Goal: Navigation & Orientation: Understand site structure

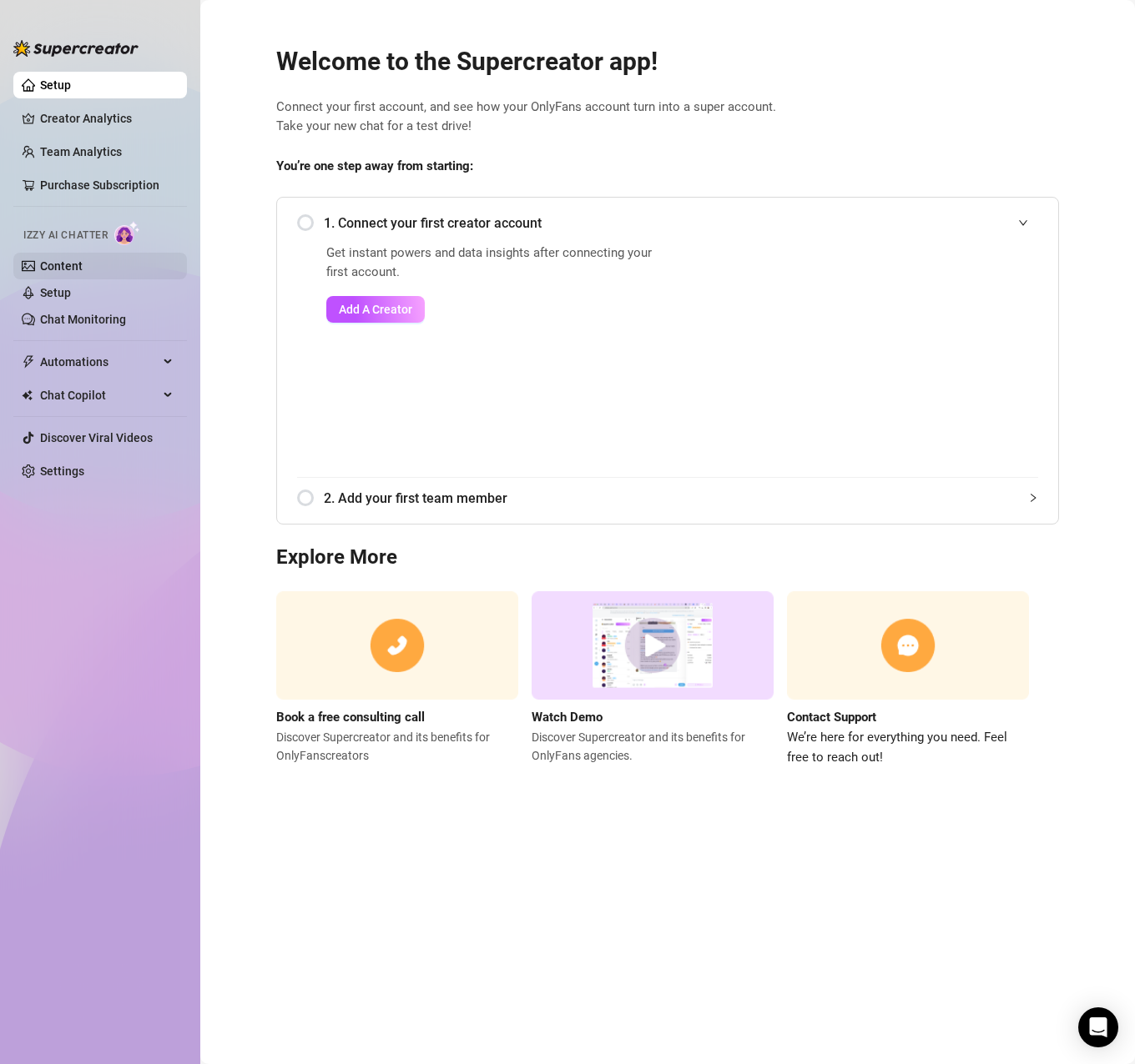
click at [83, 267] on link "Content" at bounding box center [61, 266] width 43 height 14
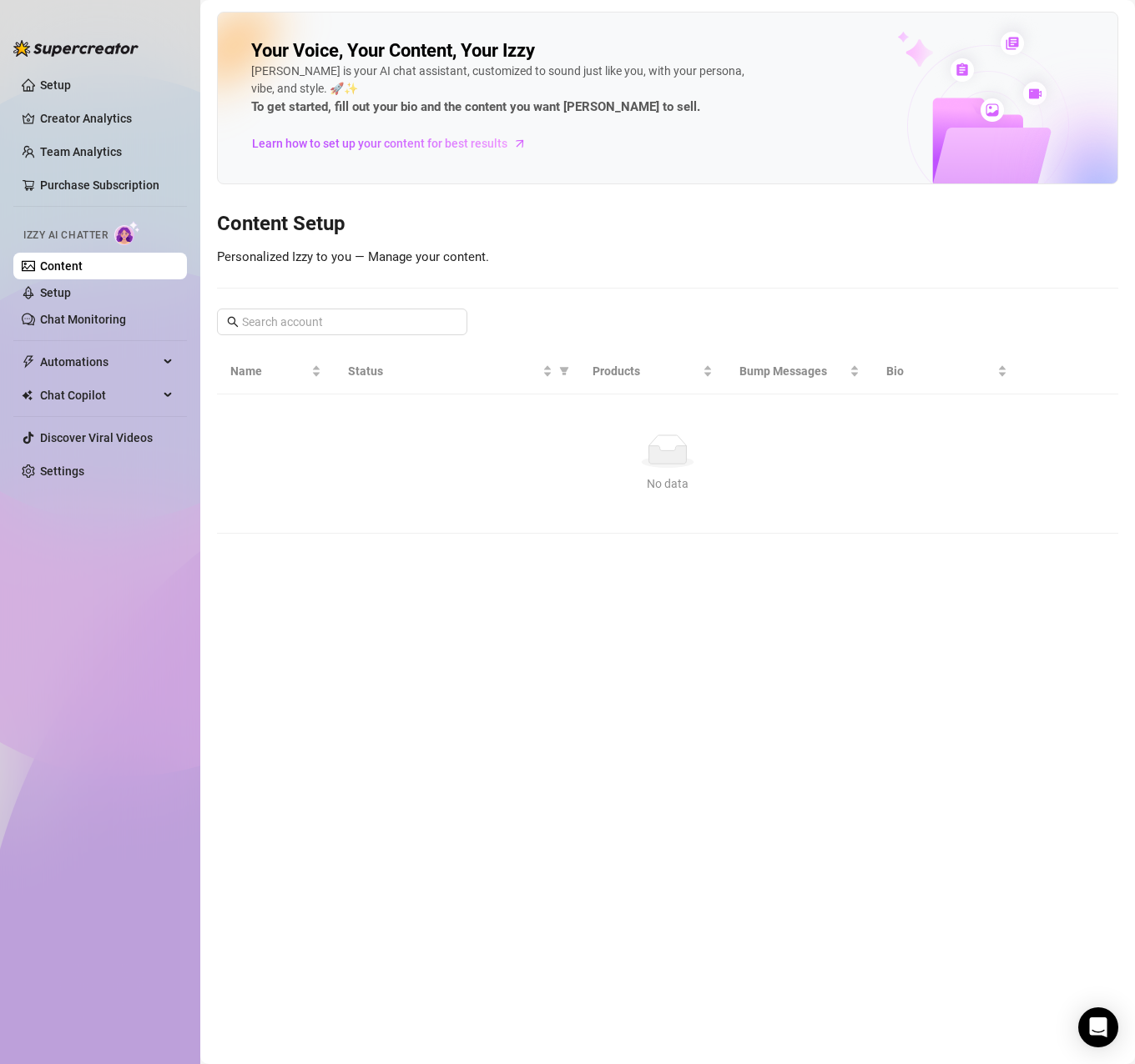
click at [75, 242] on span "Izzy AI Chatter" at bounding box center [65, 236] width 84 height 15
click at [53, 288] on link "Setup" at bounding box center [55, 293] width 31 height 14
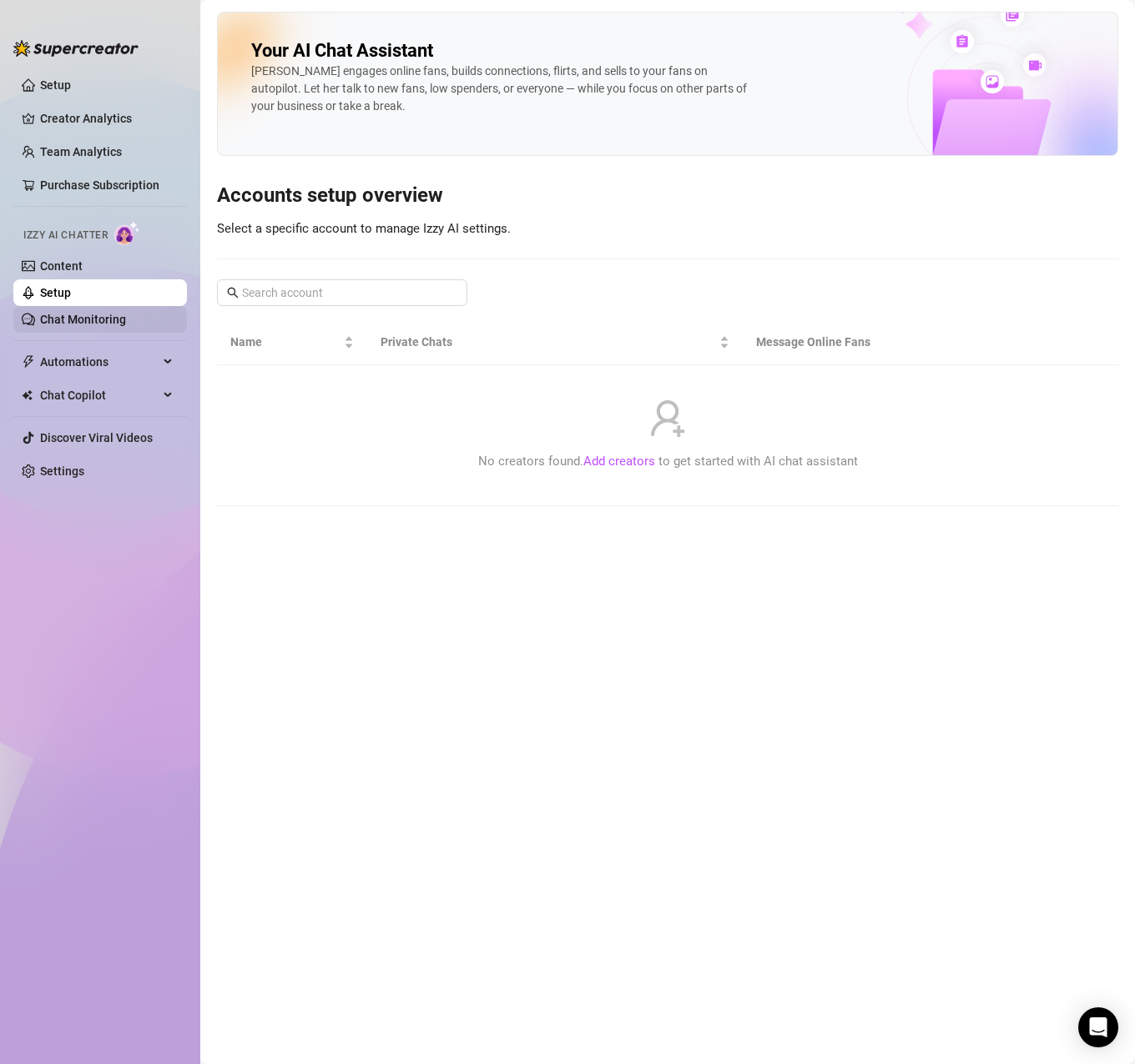
click at [60, 322] on link "Chat Monitoring" at bounding box center [82, 320] width 86 height 14
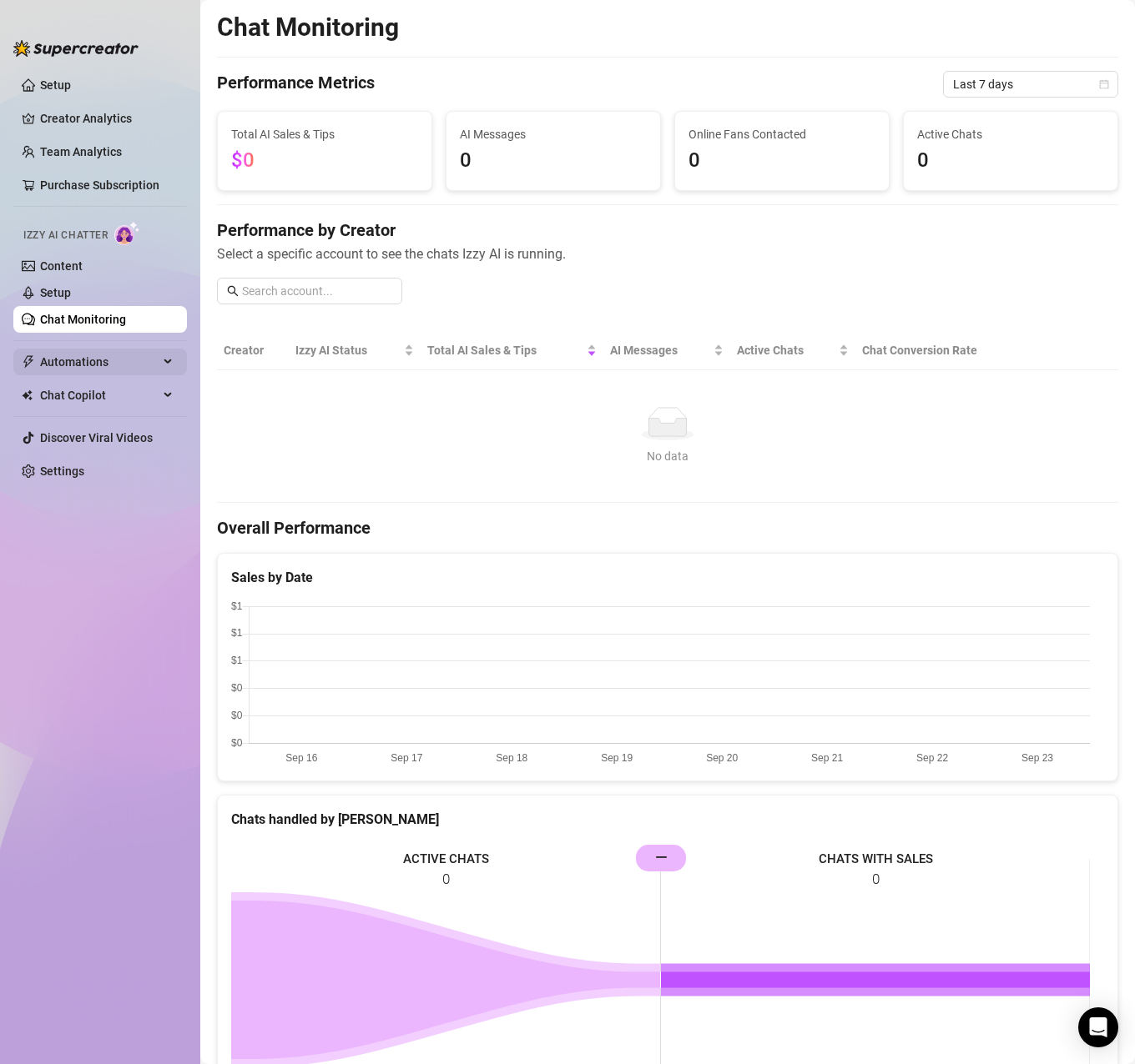
click at [62, 355] on span "Automations" at bounding box center [99, 362] width 119 height 27
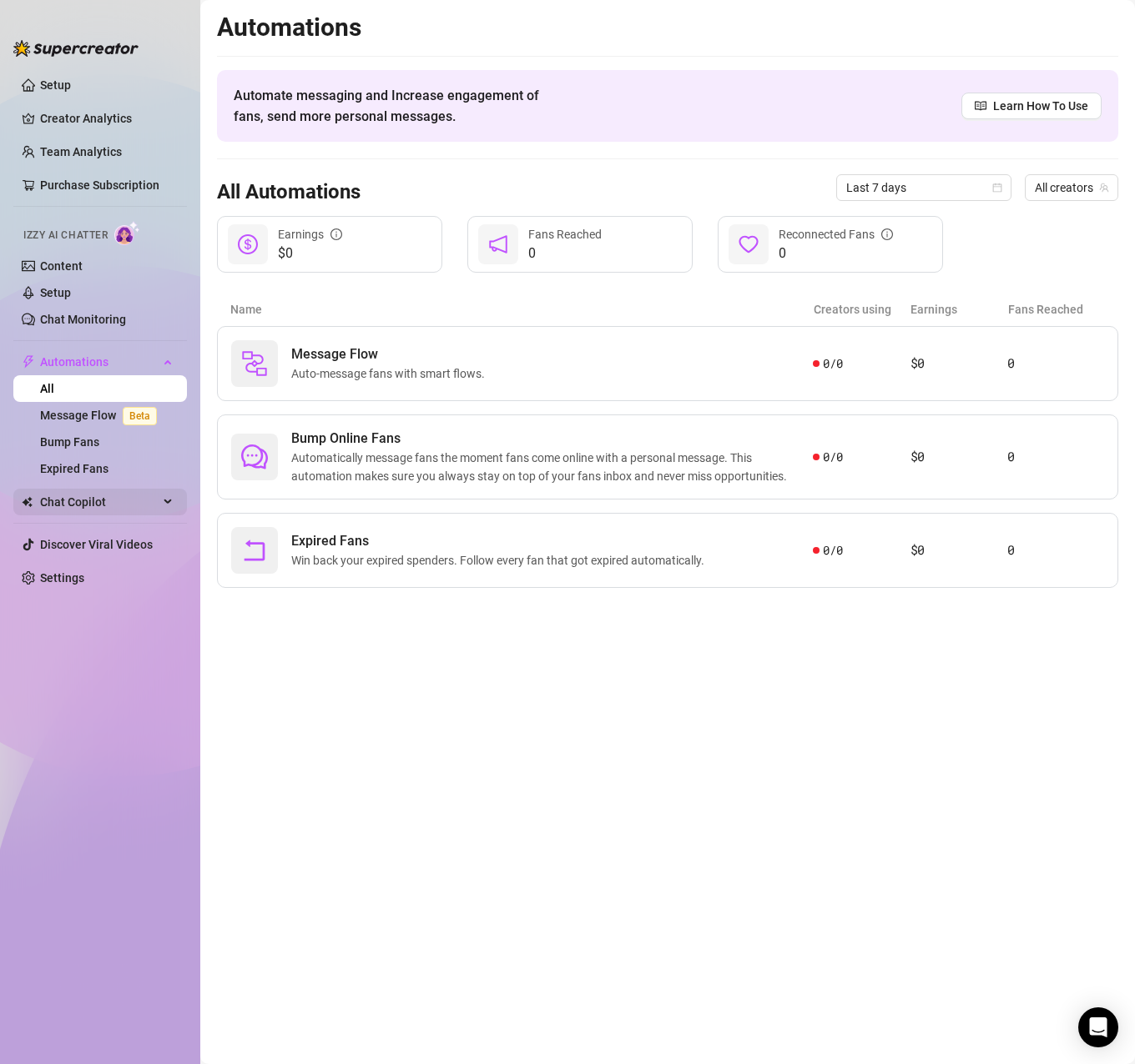
click at [93, 501] on span "Chat Copilot" at bounding box center [99, 502] width 119 height 27
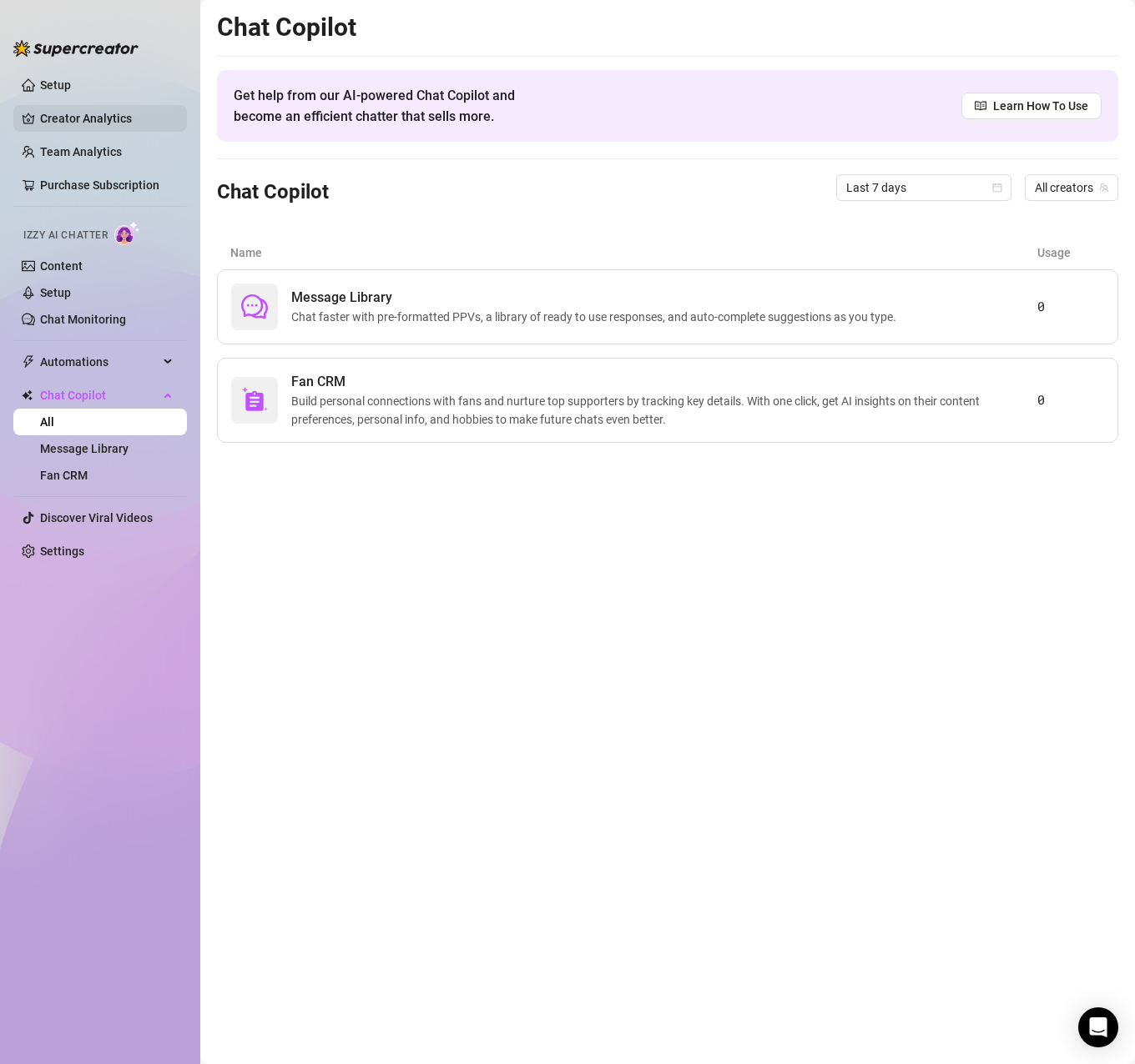
drag, startPoint x: 54, startPoint y: 91, endPoint x: 43, endPoint y: 106, distance: 18.6
click at [55, 92] on link "Setup" at bounding box center [55, 85] width 31 height 14
